Goal: Transaction & Acquisition: Purchase product/service

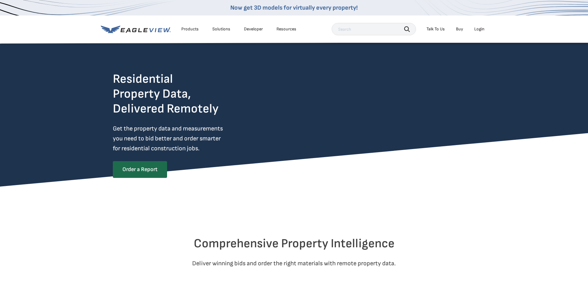
drag, startPoint x: 0, startPoint y: 0, endPoint x: 480, endPoint y: 28, distance: 480.3
click at [478, 28] on div "Login" at bounding box center [479, 29] width 10 height 6
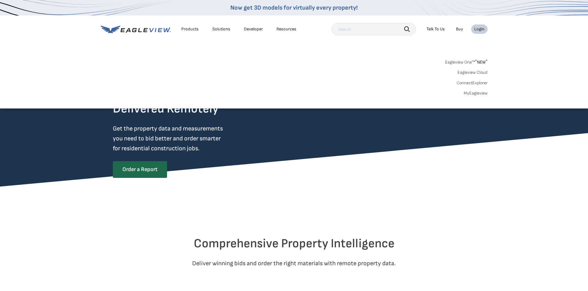
click at [475, 94] on link "MyEagleview" at bounding box center [476, 94] width 24 height 6
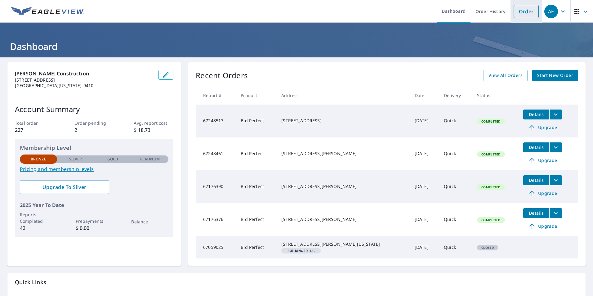
click at [519, 12] on link "Order" at bounding box center [525, 11] width 25 height 13
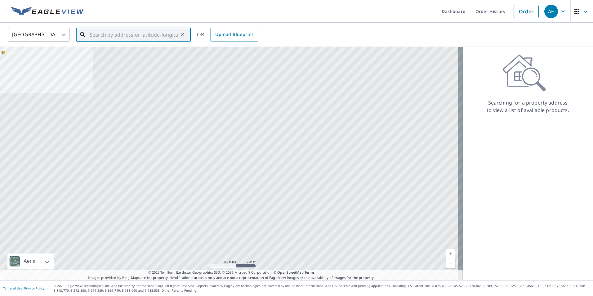
click at [108, 36] on input "text" at bounding box center [134, 34] width 88 height 17
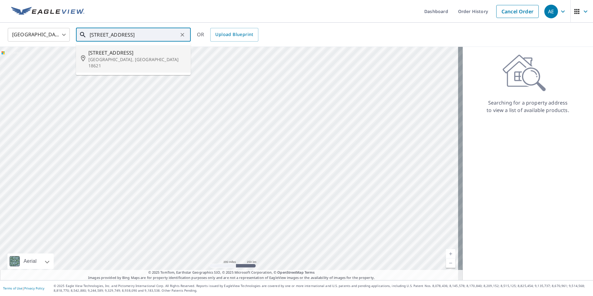
click at [112, 53] on span "70 Sweet Valley Rd" at bounding box center [136, 52] width 97 height 7
type input "70 Sweet Valley Rd Hunlock Creek, PA 18621"
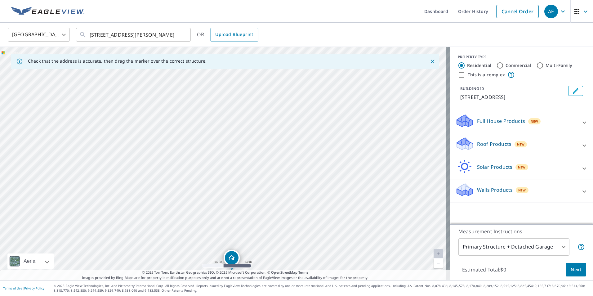
drag, startPoint x: 262, startPoint y: 147, endPoint x: 271, endPoint y: 254, distance: 106.7
click at [271, 254] on div "70 Sweet Valley Rd Hunlock Creek, PA 18621" at bounding box center [225, 163] width 450 height 233
drag, startPoint x: 233, startPoint y: 174, endPoint x: 229, endPoint y: 149, distance: 24.5
click at [229, 149] on div "70 Sweet Valley Rd Hunlock Creek, PA 18621" at bounding box center [225, 163] width 450 height 233
drag, startPoint x: 294, startPoint y: 202, endPoint x: 292, endPoint y: 170, distance: 32.6
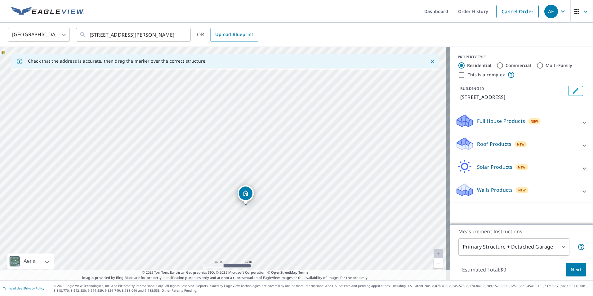
click at [292, 170] on div "70 Sweet Valley Rd Hunlock Creek, PA 18621" at bounding box center [225, 163] width 450 height 233
drag, startPoint x: 318, startPoint y: 181, endPoint x: 277, endPoint y: 229, distance: 63.1
click at [277, 229] on div "70 Sweet Valley Rd Hunlock Creek, PA 18621" at bounding box center [225, 163] width 450 height 233
drag, startPoint x: 228, startPoint y: 164, endPoint x: 231, endPoint y: 187, distance: 23.1
click at [231, 187] on div "70 Sweet Valley Rd Hunlock Creek, PA 18621" at bounding box center [225, 163] width 450 height 233
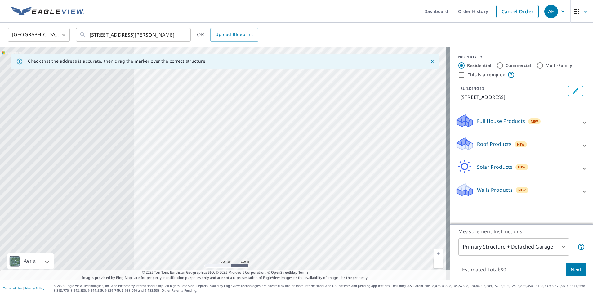
drag, startPoint x: 151, startPoint y: 206, endPoint x: 302, endPoint y: 225, distance: 152.4
click at [302, 227] on div "70 Sweet Valley Rd Hunlock Creek, PA 18621" at bounding box center [225, 163] width 450 height 233
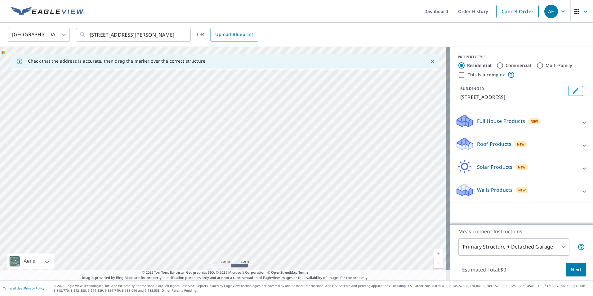
drag, startPoint x: 222, startPoint y: 184, endPoint x: 249, endPoint y: 144, distance: 48.5
click at [249, 144] on div "70 Sweet Valley Rd Hunlock Creek, PA 18621" at bounding box center [225, 163] width 450 height 233
drag, startPoint x: 156, startPoint y: 211, endPoint x: 191, endPoint y: 135, distance: 83.5
click at [191, 135] on div "70 Sweet Valley Rd Hunlock Creek, PA 18621" at bounding box center [225, 163] width 450 height 233
drag, startPoint x: 195, startPoint y: 158, endPoint x: 208, endPoint y: 146, distance: 17.1
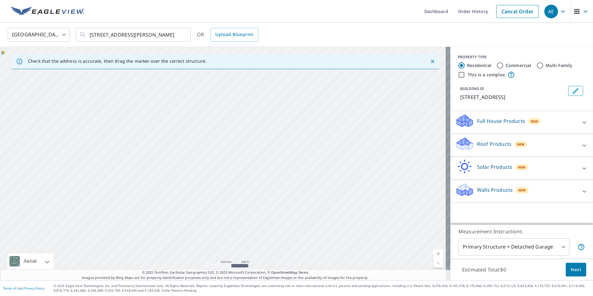
click at [208, 146] on div "70 Sweet Valley Rd Hunlock Creek, PA 18621" at bounding box center [225, 163] width 450 height 233
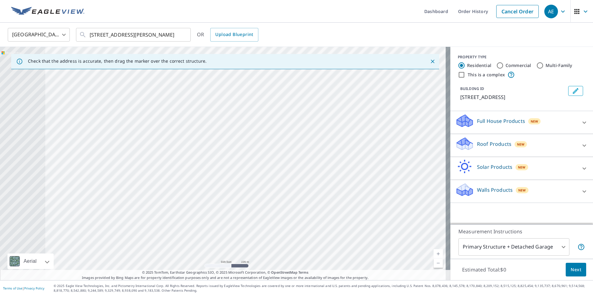
drag, startPoint x: 83, startPoint y: 203, endPoint x: 221, endPoint y: 170, distance: 142.1
click at [221, 170] on div "70 Sweet Valley Rd Hunlock Creek, PA 18621" at bounding box center [225, 163] width 450 height 233
drag, startPoint x: 185, startPoint y: 182, endPoint x: 239, endPoint y: 178, distance: 53.5
click at [239, 178] on div "70 Sweet Valley Rd Hunlock Creek, PA 18621" at bounding box center [225, 163] width 450 height 233
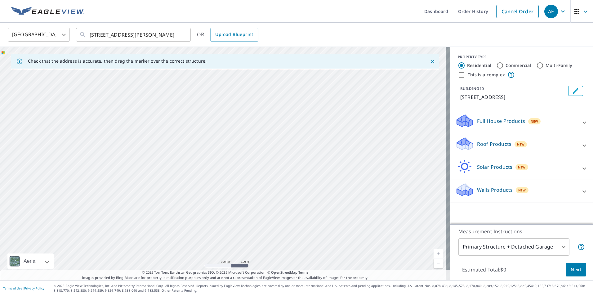
drag, startPoint x: 123, startPoint y: 192, endPoint x: 296, endPoint y: 188, distance: 173.6
click at [296, 188] on div "70 Sweet Valley Rd Hunlock Creek, PA 18621" at bounding box center [225, 163] width 450 height 233
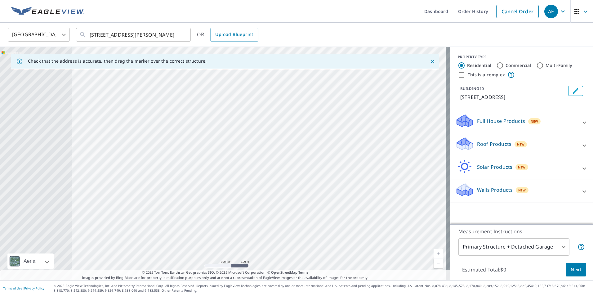
drag, startPoint x: 117, startPoint y: 205, endPoint x: 283, endPoint y: 184, distance: 166.5
click at [283, 184] on div "70 Sweet Valley Rd Hunlock Creek, PA 18621" at bounding box center [225, 163] width 450 height 233
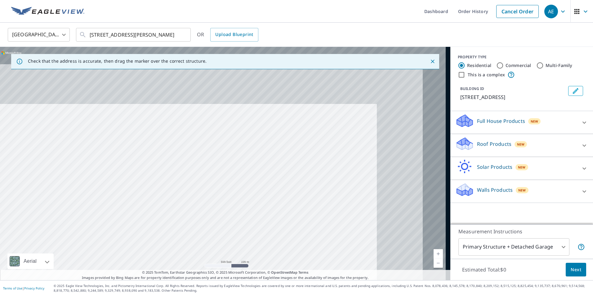
drag, startPoint x: 266, startPoint y: 242, endPoint x: 223, endPoint y: 269, distance: 51.3
click at [223, 270] on div "Check that the address is accurate, then drag the marker over the correct struc…" at bounding box center [225, 163] width 450 height 233
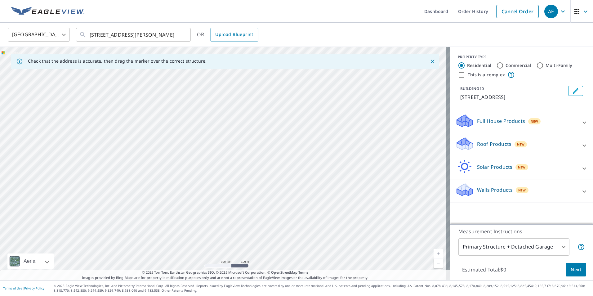
click at [580, 149] on icon at bounding box center [583, 145] width 7 height 7
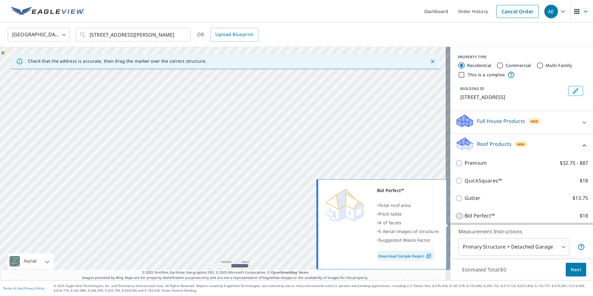
click at [455, 219] on input "Bid Perfect™ $18" at bounding box center [459, 215] width 9 height 7
checkbox input "true"
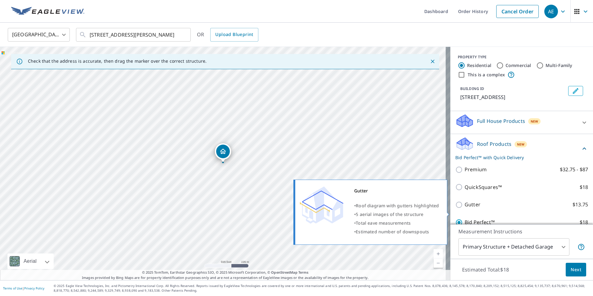
scroll to position [62, 0]
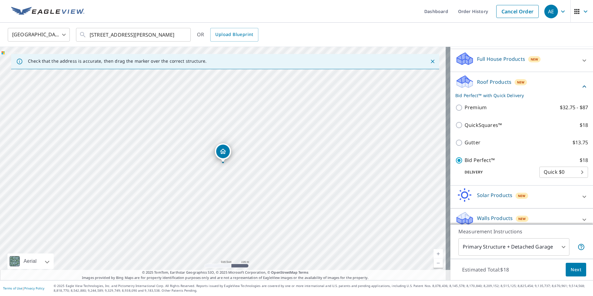
click at [572, 269] on span "Next" at bounding box center [575, 270] width 11 height 8
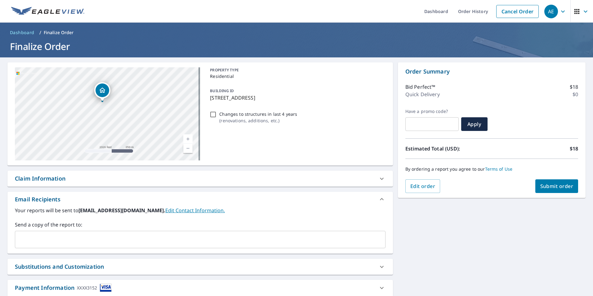
drag, startPoint x: 154, startPoint y: 120, endPoint x: 254, endPoint y: 130, distance: 100.3
click at [254, 130] on div "70 Sweet Valley Rd Hunlock Creek, PA 18621 Aerial Road A standard road map Aeri…" at bounding box center [199, 113] width 385 height 103
drag, startPoint x: 45, startPoint y: 126, endPoint x: 171, endPoint y: 127, distance: 125.5
click at [171, 127] on div "70 Sweet Valley Rd Hunlock Creek, PA 18621" at bounding box center [107, 113] width 185 height 93
drag, startPoint x: 73, startPoint y: 113, endPoint x: 171, endPoint y: 129, distance: 99.4
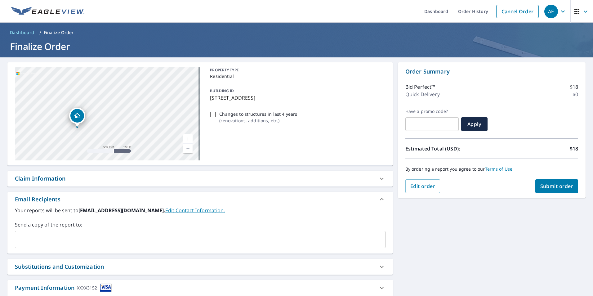
click at [172, 129] on div "70 Sweet Valley Rd Hunlock Creek, PA 18621" at bounding box center [107, 113] width 185 height 93
drag, startPoint x: 148, startPoint y: 116, endPoint x: 153, endPoint y: 116, distance: 5.0
click at [153, 116] on div "70 Sweet Valley Rd Hunlock Creek, PA 18621" at bounding box center [107, 113] width 185 height 93
drag, startPoint x: 65, startPoint y: 129, endPoint x: 160, endPoint y: 128, distance: 94.2
click at [160, 128] on div "70 Sweet Valley Rd Hunlock Creek, PA 18621" at bounding box center [107, 113] width 185 height 93
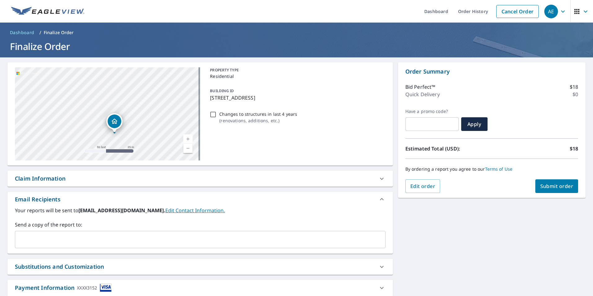
drag, startPoint x: 144, startPoint y: 125, endPoint x: 144, endPoint y: 109, distance: 15.5
click at [144, 109] on div "70 Sweet Valley Rd Hunlock Creek, PA 18621" at bounding box center [107, 113] width 185 height 93
click at [547, 185] on span "Submit order" at bounding box center [556, 186] width 33 height 7
